Goal: Use online tool/utility: Use online tool/utility

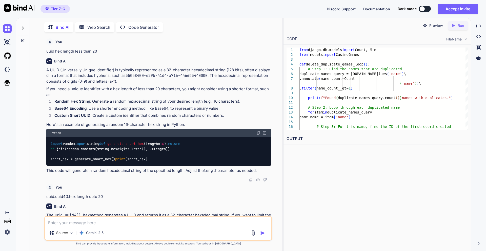
scroll to position [2041, 0]
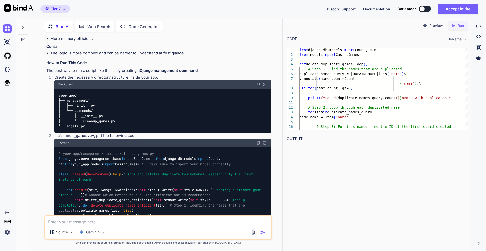
click at [98, 221] on textarea at bounding box center [158, 220] width 226 height 9
click at [21, 27] on icon at bounding box center [23, 27] width 4 height 4
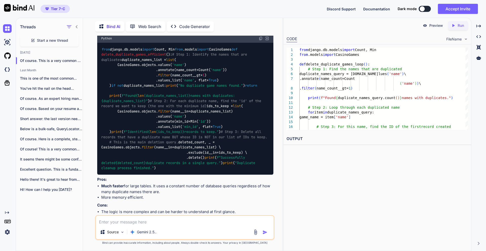
scroll to position [2122, 0]
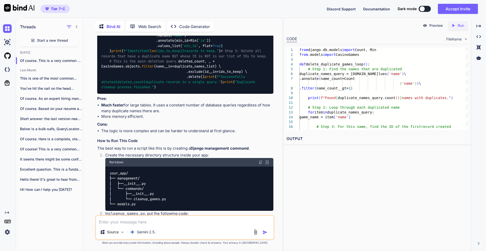
click at [44, 39] on span "Start a new thread" at bounding box center [52, 40] width 31 height 5
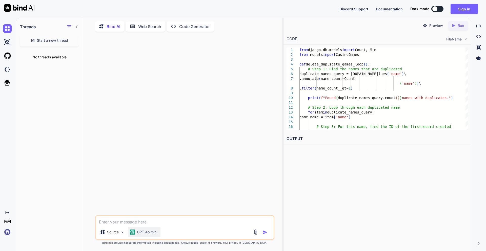
click at [148, 232] on p "GPT-4o min.." at bounding box center [148, 232] width 22 height 5
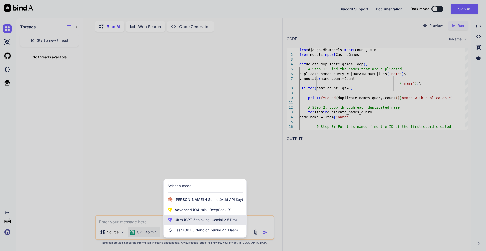
click at [186, 220] on span "(GPT-5 thinking, Gemini 2.5 Pro)" at bounding box center [210, 220] width 54 height 4
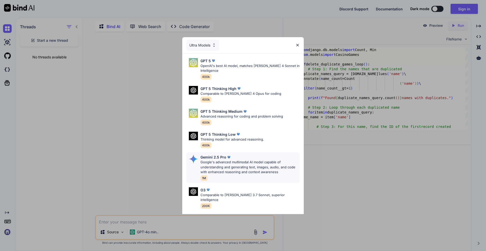
click at [221, 167] on p "Google's advanced multimodal AI model capable of understanding and generating t…" at bounding box center [249, 167] width 99 height 15
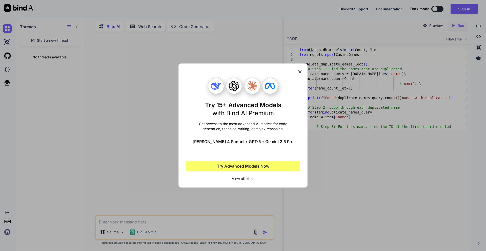
click at [300, 73] on icon at bounding box center [300, 72] width 6 height 6
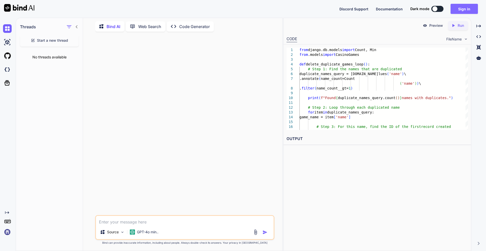
click at [461, 10] on button "Sign in" at bounding box center [463, 9] width 27 height 10
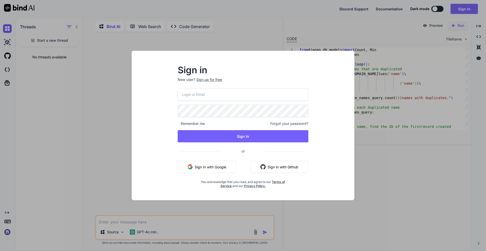
type input "[EMAIL_ADDRESS][DOMAIN_NAME]"
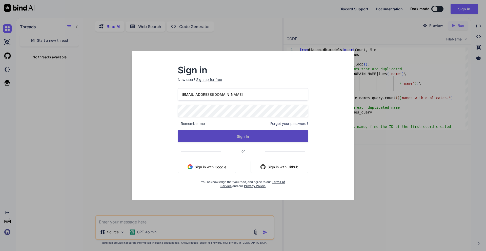
click at [250, 137] on button "Sign In" at bounding box center [243, 136] width 131 height 12
click at [247, 138] on button "Sign In" at bounding box center [243, 136] width 131 height 12
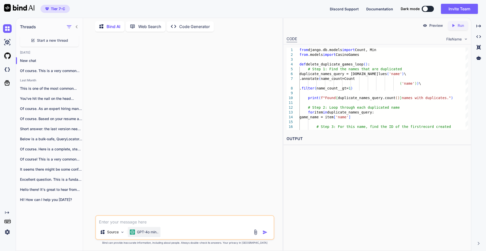
click at [152, 233] on p "GPT-4o min.." at bounding box center [148, 232] width 22 height 5
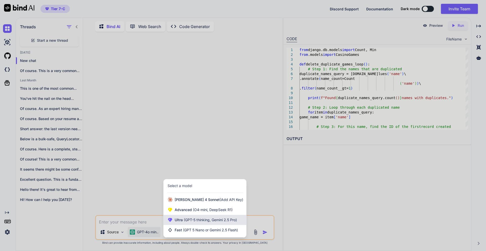
click at [195, 222] on span "Ultra (GPT-5 thinking, Gemini 2.5 Pro)" at bounding box center [206, 220] width 62 height 5
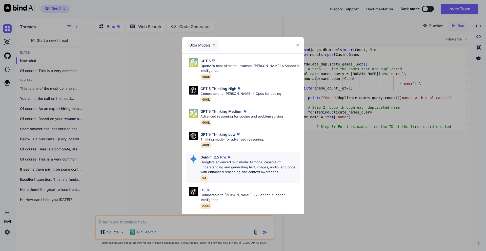
click at [227, 165] on p "Google's advanced multimodal AI model capable of understanding and generating t…" at bounding box center [249, 167] width 99 height 15
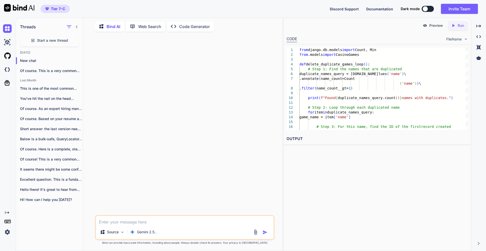
click at [130, 221] on textarea at bounding box center [185, 220] width 178 height 9
paste textarea "**Act as an expert resume writer and career coach specializing in creating ATS-…"
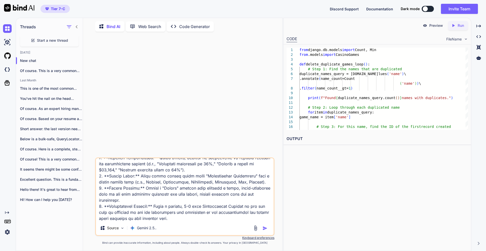
scroll to position [183, 0]
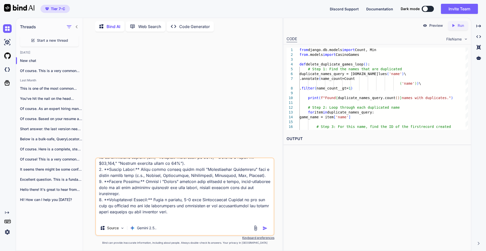
click at [176, 212] on textarea at bounding box center [185, 189] width 178 height 63
paste textarea "L IPSUM D SITA  04614656364 # consec2867@adipi.eli s doeiusmo.tem/in/utlabo-et…"
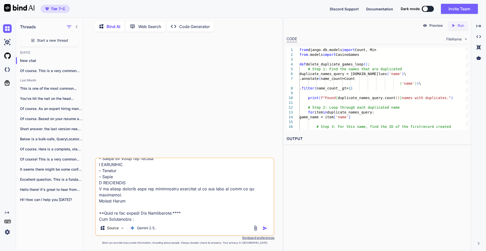
scroll to position [1161, 0]
click at [116, 220] on textarea at bounding box center [185, 189] width 178 height 63
paste textarea "Lor Ipsum: Dolors Ametco Adipiscin Elitsedd: Eiusmo (Te-inci) Utlaboreet Dolo: …"
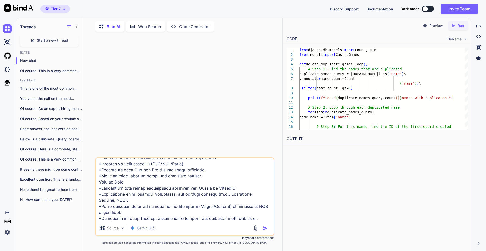
type textarea "**Act as an expert resume writer and career coach specializing in creating ATS-…"
click at [266, 228] on img "button" at bounding box center [264, 228] width 5 height 5
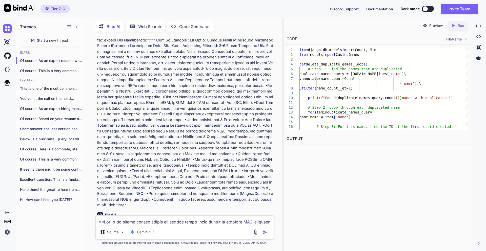
scroll to position [582, 0]
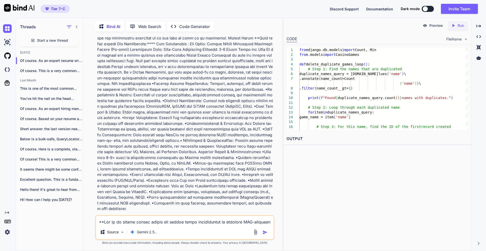
drag, startPoint x: 198, startPoint y: 199, endPoint x: 198, endPoint y: 196, distance: 3.3
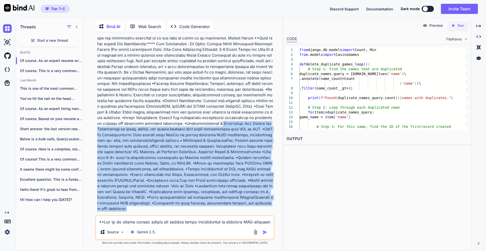
drag, startPoint x: 198, startPoint y: 199, endPoint x: 154, endPoint y: 121, distance: 89.8
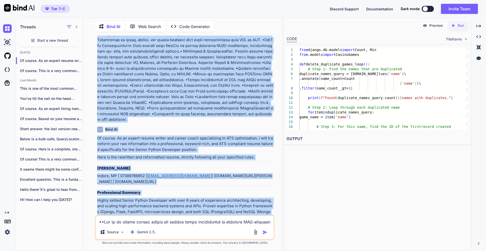
scroll to position [702, 0]
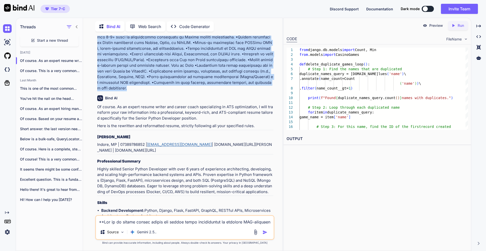
drag, startPoint x: 97, startPoint y: 52, endPoint x: 229, endPoint y: 75, distance: 133.7
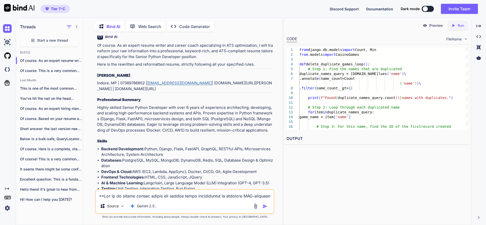
scroll to position [794, 0]
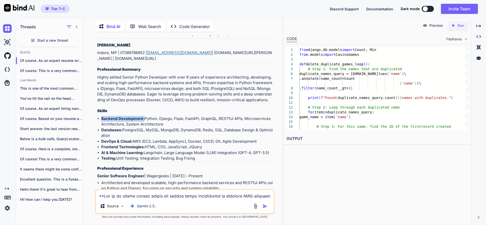
drag, startPoint x: 101, startPoint y: 107, endPoint x: 144, endPoint y: 107, distance: 43.0
click at [144, 116] on li "Backend Development: Python, Django, Flask, FastAPI, GraphQL, RESTful APIs, Mic…" at bounding box center [187, 121] width 172 height 11
copy strong "Backend Development:"
drag, startPoint x: 145, startPoint y: 107, endPoint x: 161, endPoint y: 111, distance: 16.9
click at [161, 116] on li "Backend Development: Python, Django, Flask, FastAPI, GraphQL, RESTful APIs, Mic…" at bounding box center [187, 121] width 172 height 11
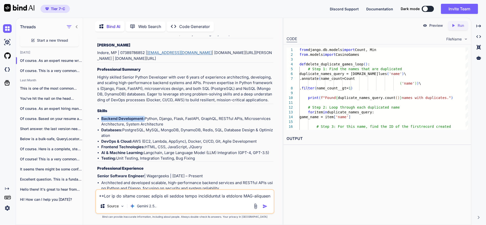
copy li "Python, Django, Flask, FastAPI, GraphQL, RESTful APIs, Microservices Architectu…"
click at [114, 128] on strong "Databases:" at bounding box center [111, 130] width 21 height 5
copy strong "Databases"
drag, startPoint x: 124, startPoint y: 120, endPoint x: 125, endPoint y: 126, distance: 5.9
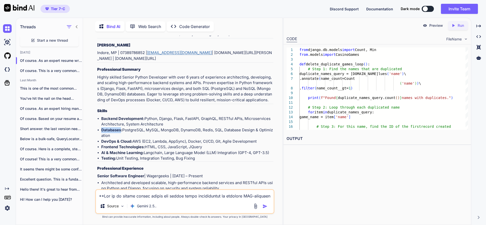
click at [125, 128] on li "Databases: PostgreSQL, MySQL, MongoDB, DynamoDB, Redis, SQL, Database Design & …" at bounding box center [187, 133] width 172 height 11
copy li "PostgreSQL, MySQL, MongoDB, DynamoDB, Redis, SQL, Database Design & Optimization"
drag, startPoint x: 102, startPoint y: 130, endPoint x: 132, endPoint y: 130, distance: 29.9
click at [132, 139] on strong "DevOps & Cloud:" at bounding box center [116, 141] width 31 height 5
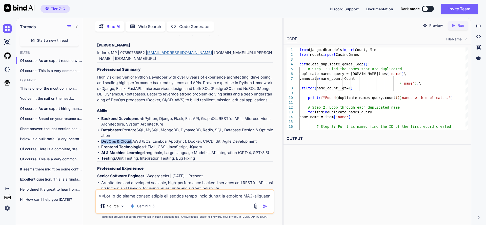
copy strong "DevOps & Cloud:"
drag, startPoint x: 134, startPoint y: 130, endPoint x: 261, endPoint y: 130, distance: 127.5
click at [261, 139] on li "DevOps & Cloud: AWS (EC2, Lambda, AppSync), Docker, CI/CD, Git, Agile Developme…" at bounding box center [187, 142] width 172 height 6
copy li "AWS (EC2, Lambda, AppSync), Docker, CI/CD, Git, Agile Development"
drag, startPoint x: 143, startPoint y: 142, endPoint x: 102, endPoint y: 142, distance: 41.0
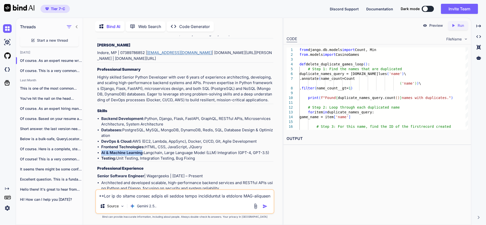
click at [102, 151] on strong "AI & Machine Learning:" at bounding box center [122, 153] width 43 height 5
copy strong "AI & Machine Learning"
drag, startPoint x: 146, startPoint y: 142, endPoint x: 272, endPoint y: 141, distance: 125.8
click at [272, 150] on li "AI & Machine Learning: Langchain, Large Language Model (LLM) Integration (GPT-4…" at bounding box center [187, 153] width 172 height 6
copy li "Langchain, Large Language Model (LLM) Integration (GPT-4, GPT-3.5)"
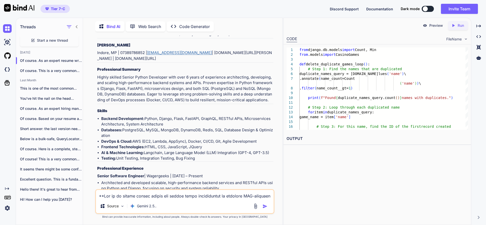
click at [109, 156] on strong "Testing:" at bounding box center [108, 158] width 15 height 5
copy strong "Testing"
drag, startPoint x: 117, startPoint y: 147, endPoint x: 195, endPoint y: 148, distance: 78.2
click at [195, 156] on li "Testing: Unit Testing, Integration Testing, Bug Fixing" at bounding box center [187, 159] width 172 height 6
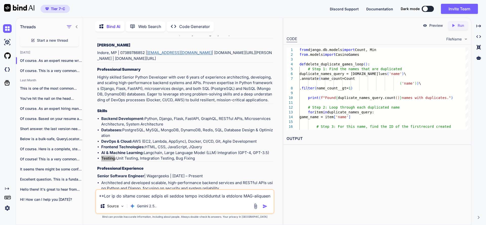
scroll to position [855, 0]
